Goal: Communication & Community: Answer question/provide support

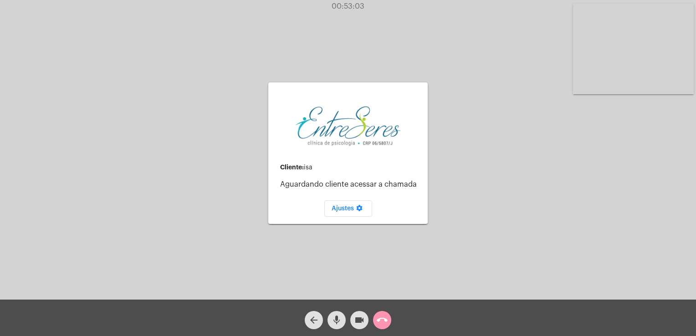
click at [396, 323] on div "arrow_back mic videocam call_end" at bounding box center [348, 318] width 696 height 36
click at [388, 320] on button "call_end" at bounding box center [382, 320] width 18 height 18
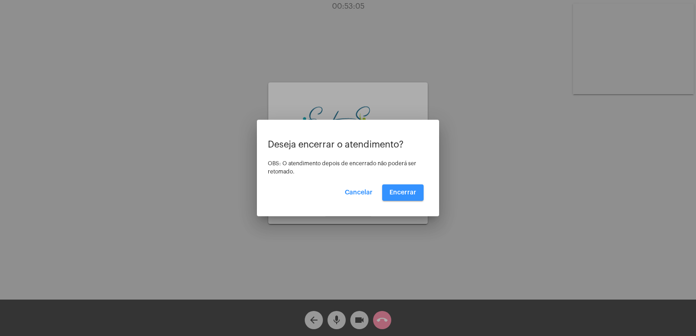
click at [410, 197] on button "Encerrar" at bounding box center [402, 192] width 41 height 16
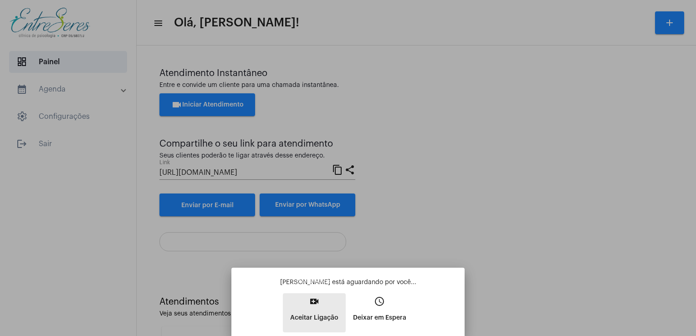
click at [317, 311] on p "Aceitar Ligação" at bounding box center [314, 318] width 48 height 16
